Goal: Information Seeking & Learning: Learn about a topic

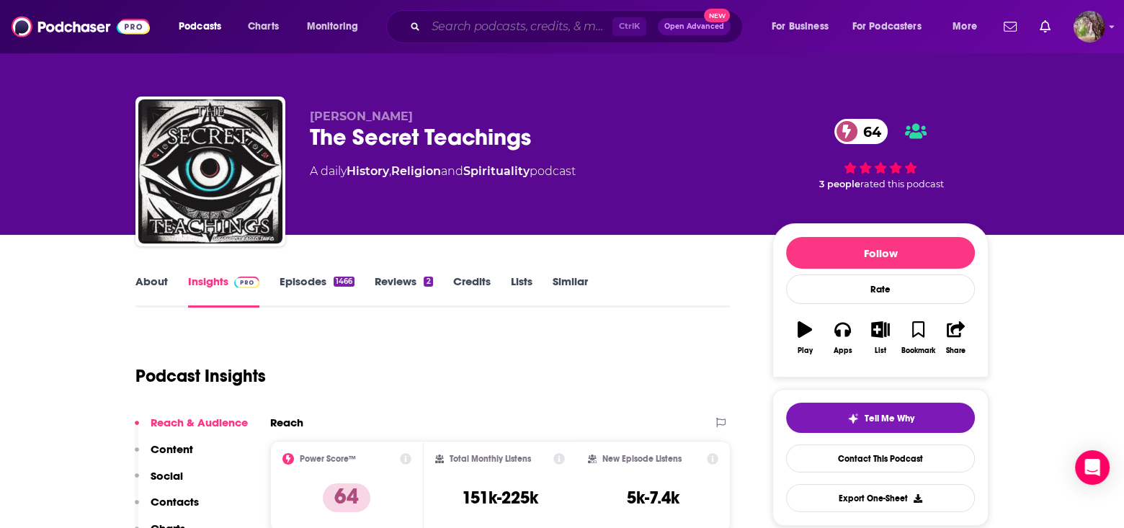
click at [453, 25] on input "Search podcasts, credits, & more..." at bounding box center [519, 26] width 187 height 23
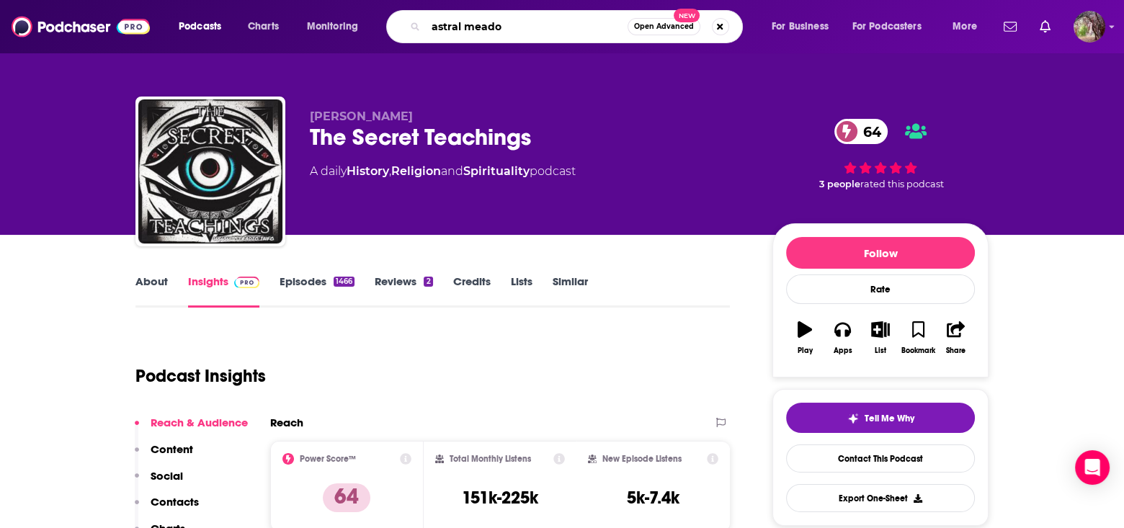
type input "astral meadow"
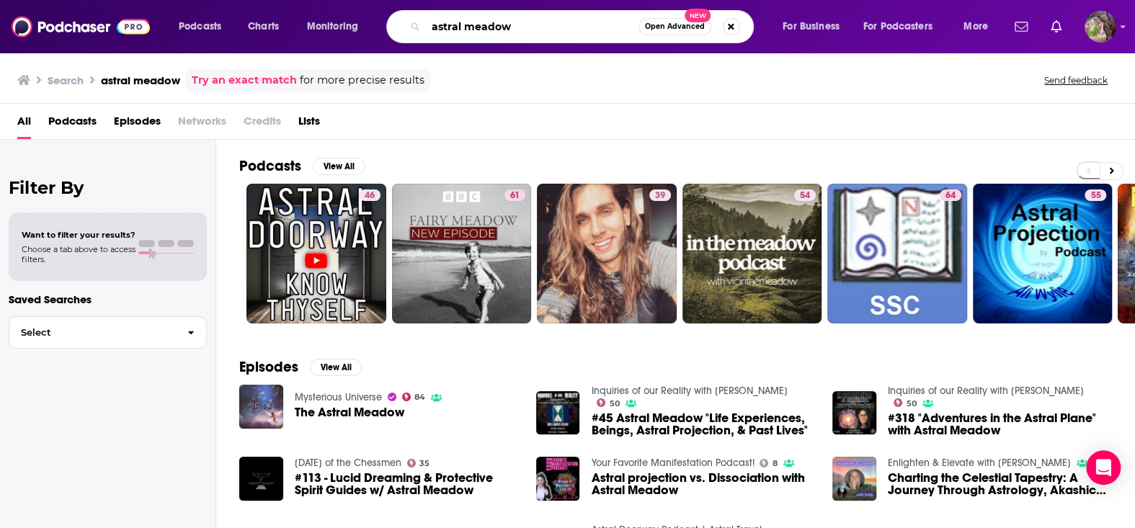
drag, startPoint x: 524, startPoint y: 33, endPoint x: 463, endPoint y: 30, distance: 61.3
click at [463, 30] on input "astral meadow" at bounding box center [532, 26] width 213 height 23
type input "astral hour"
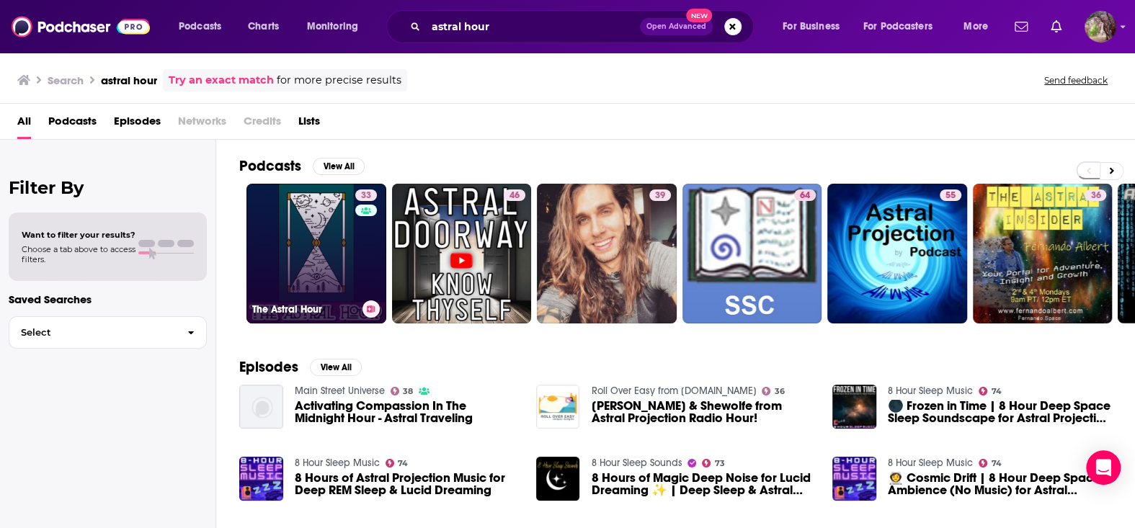
click at [367, 259] on div "33" at bounding box center [367, 245] width 25 height 111
